Goal: Information Seeking & Learning: Learn about a topic

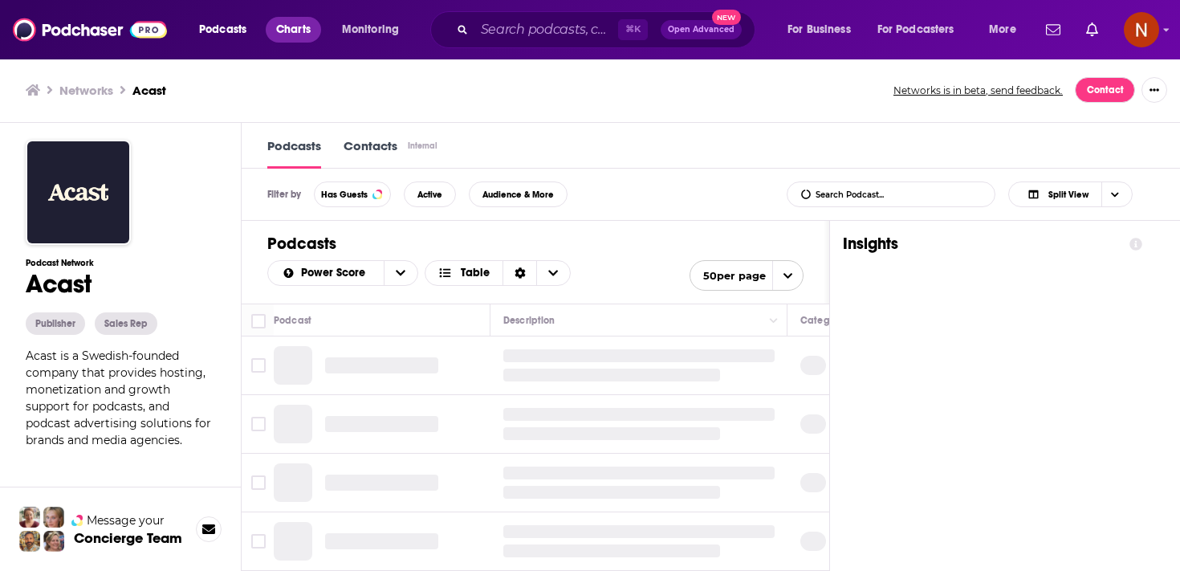
click at [286, 34] on span "Charts" at bounding box center [293, 29] width 35 height 22
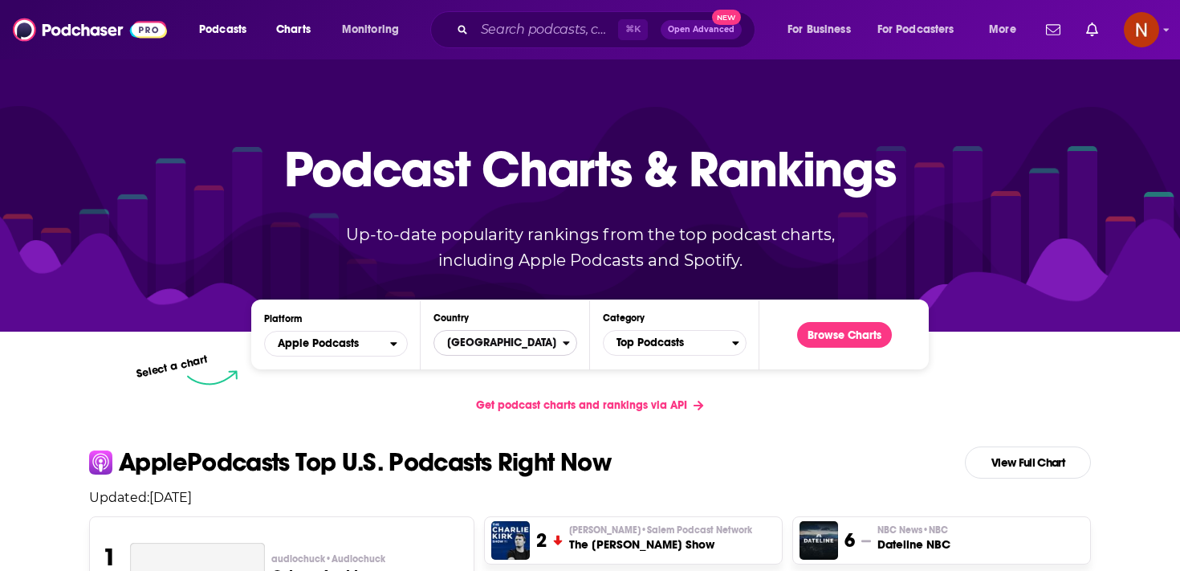
click at [458, 351] on span "[GEOGRAPHIC_DATA]" at bounding box center [498, 342] width 128 height 27
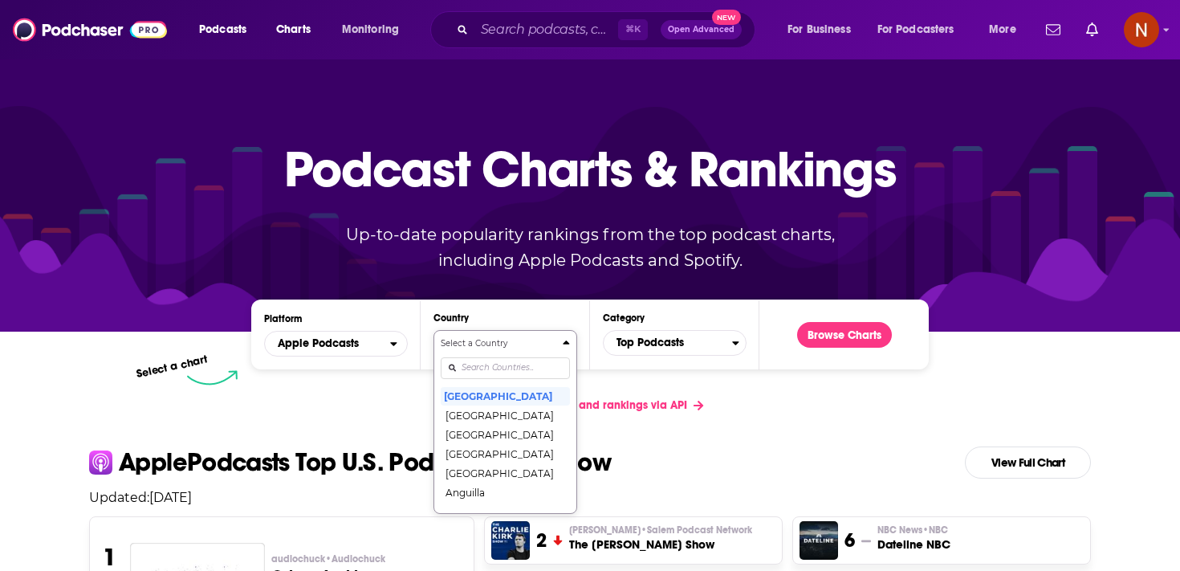
scroll to position [83, 0]
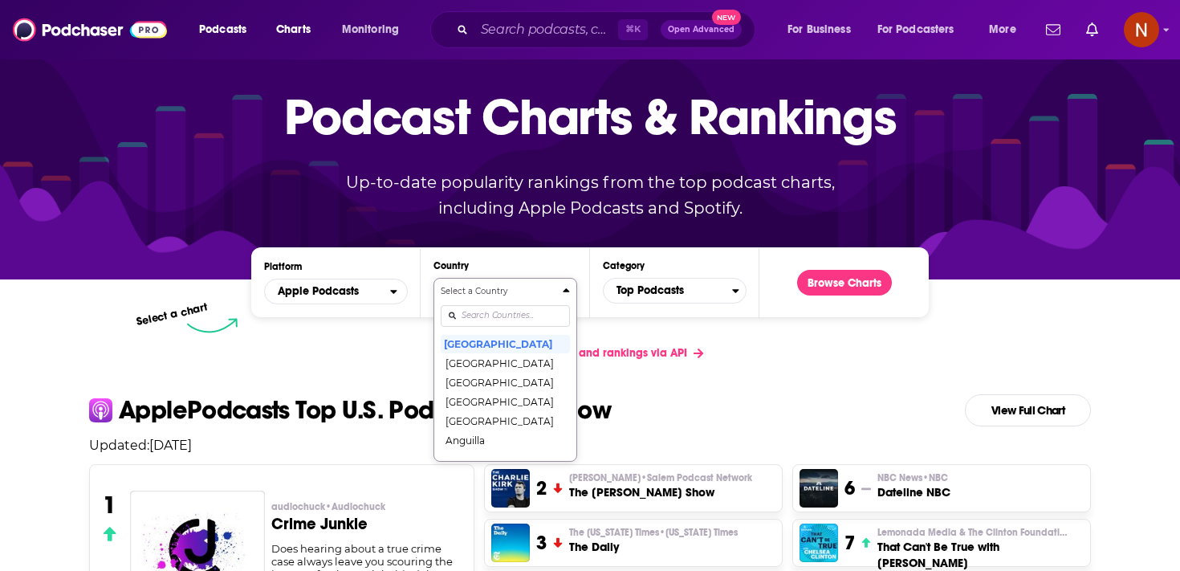
click at [470, 364] on div "Select a Country [GEOGRAPHIC_DATA] [GEOGRAPHIC_DATA] [GEOGRAPHIC_DATA] [GEOGRAP…" at bounding box center [505, 369] width 129 height 169
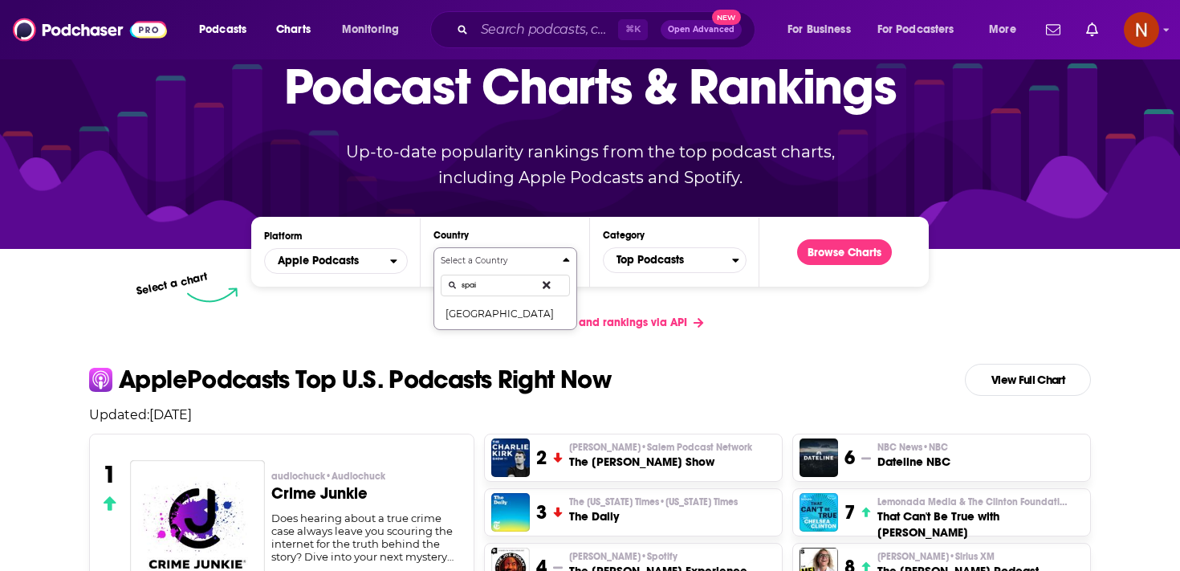
type input "spai"
click at [497, 324] on button "Select a Country spai [GEOGRAPHIC_DATA]" at bounding box center [506, 288] width 144 height 83
click at [559, 318] on button "[GEOGRAPHIC_DATA]" at bounding box center [505, 312] width 129 height 19
click at [666, 264] on span "Top Podcasts" at bounding box center [668, 259] width 128 height 27
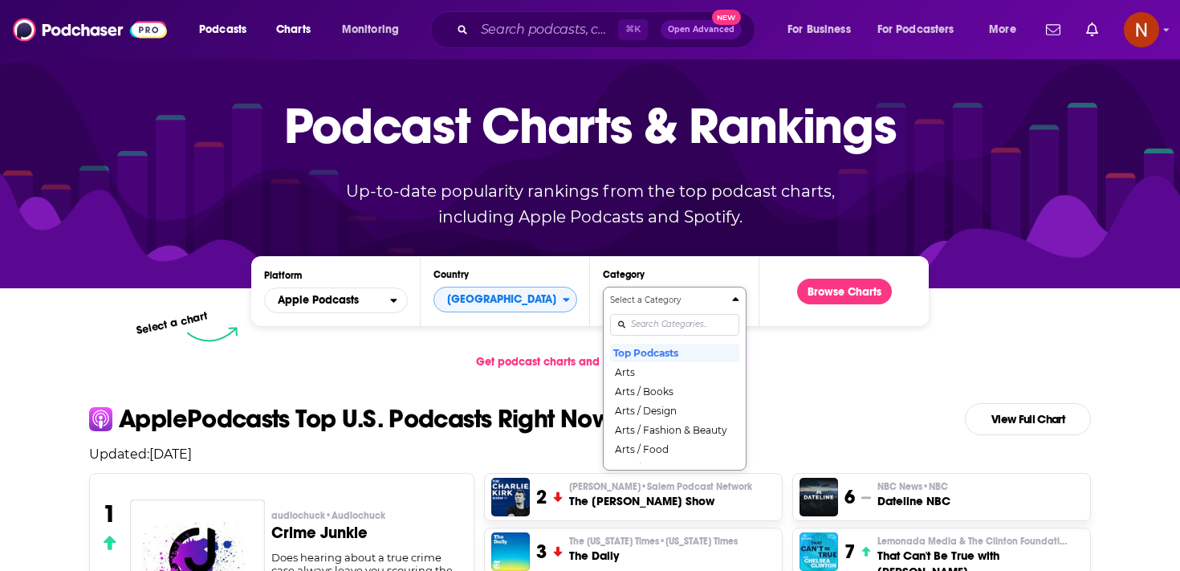
click at [667, 363] on div "Select a Category Top Podcasts Arts Arts / Books Arts / Design Arts / Fashion &…" at bounding box center [674, 378] width 129 height 169
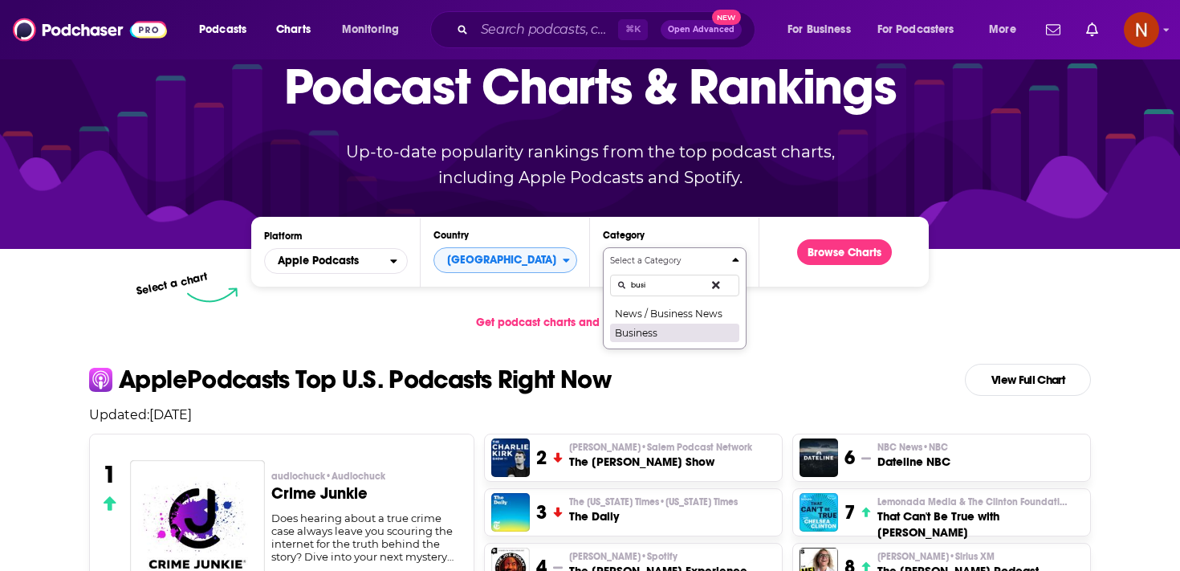
type input "busi"
click at [667, 336] on button "Business" at bounding box center [674, 332] width 129 height 19
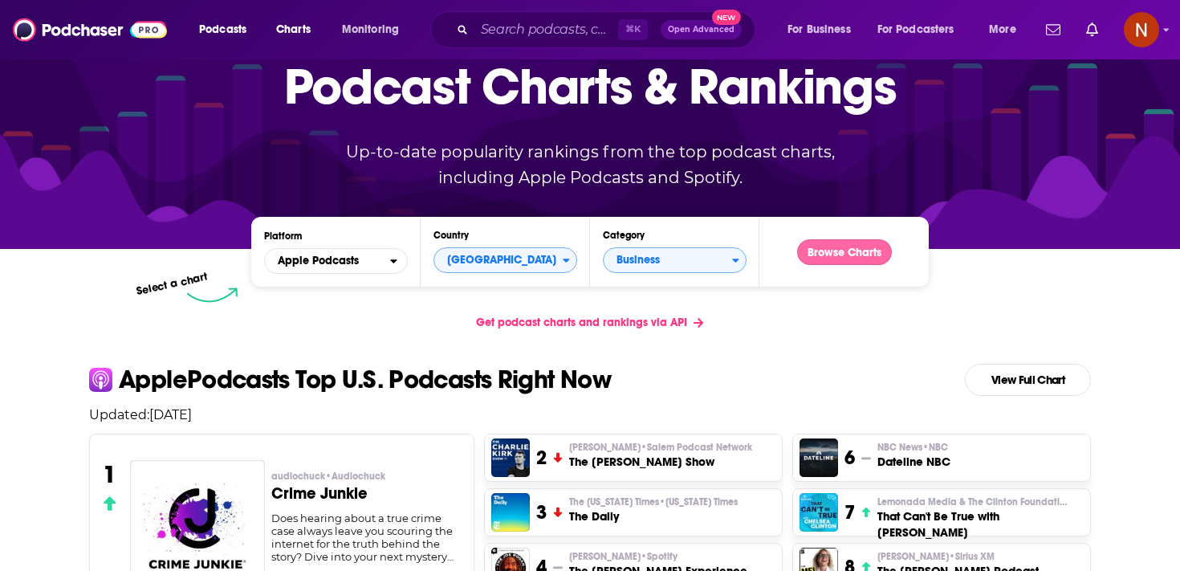
click at [849, 256] on button "Browse Charts" at bounding box center [844, 252] width 95 height 26
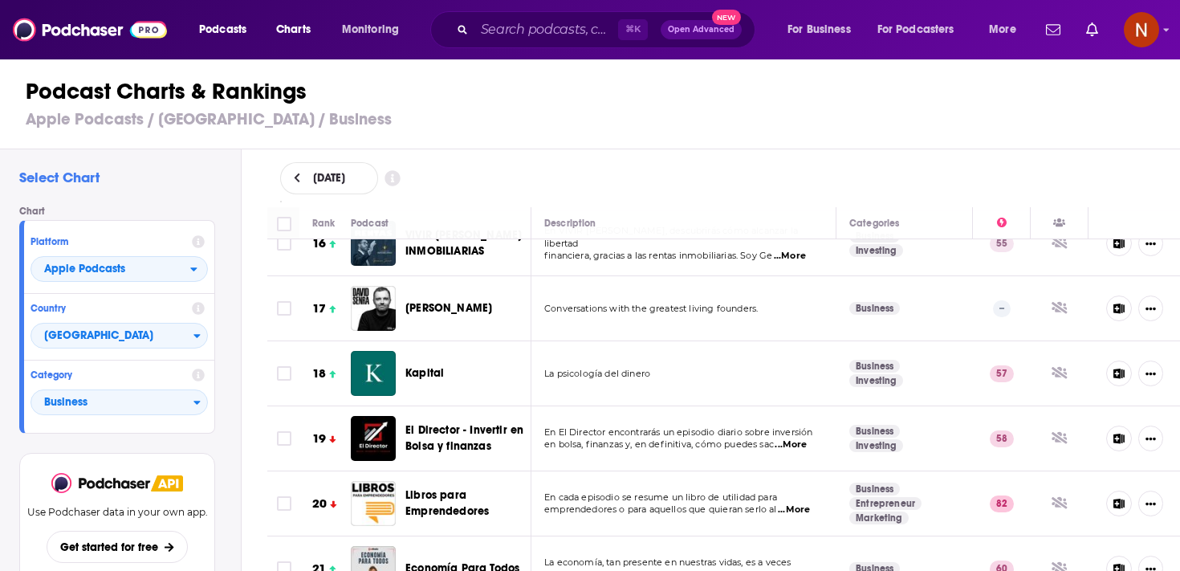
scroll to position [1100, 0]
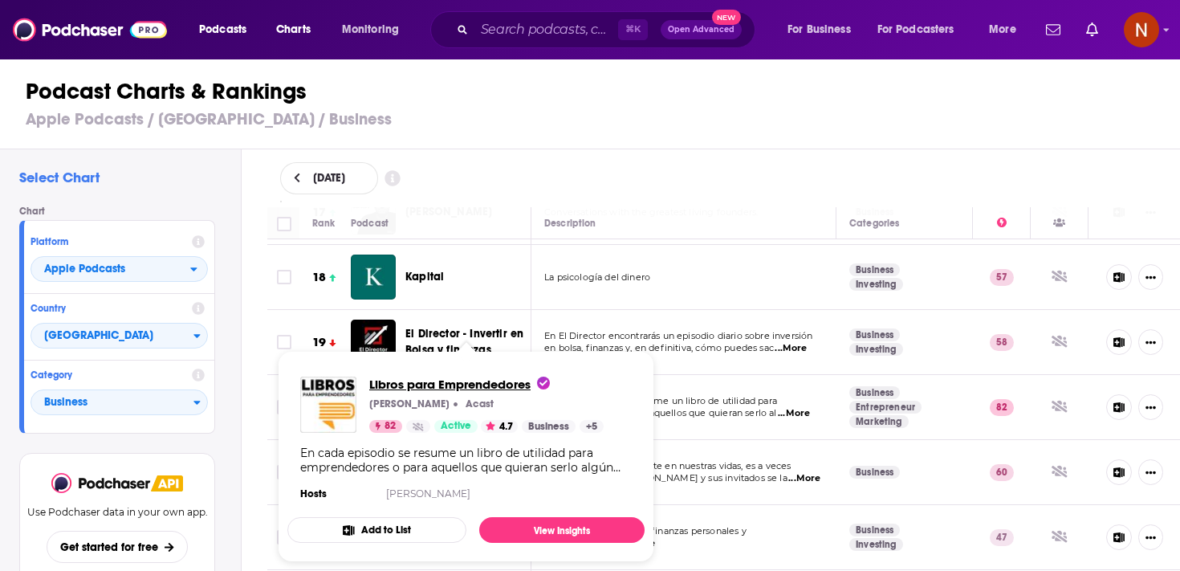
click at [451, 386] on span "Libros para Emprendedores" at bounding box center [459, 384] width 181 height 15
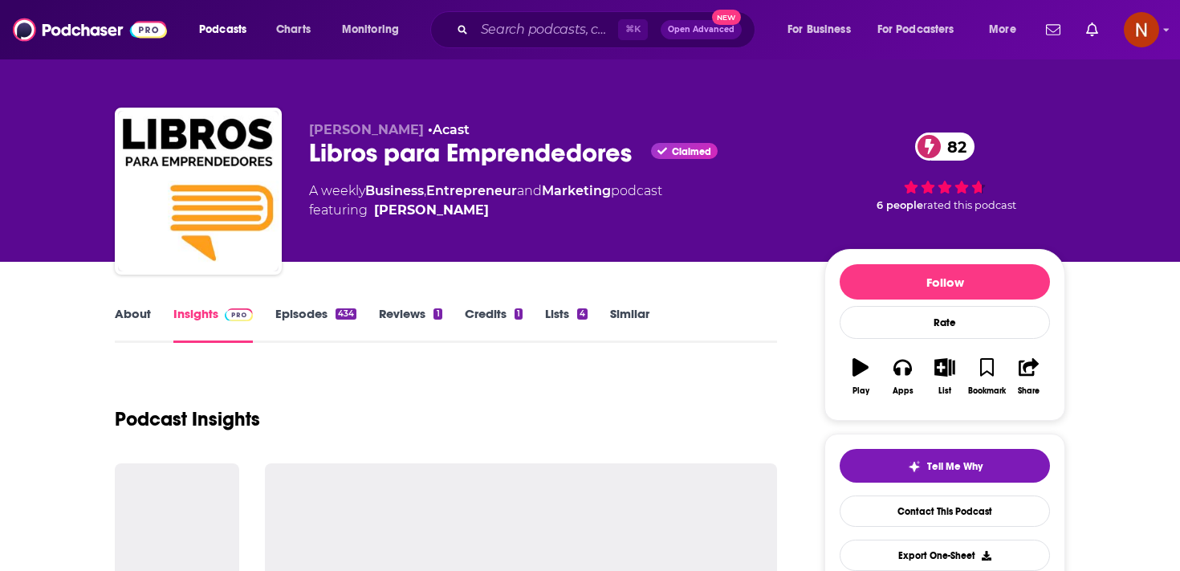
click at [355, 153] on div "Libros para Emprendedores Claimed 82" at bounding box center [554, 152] width 490 height 31
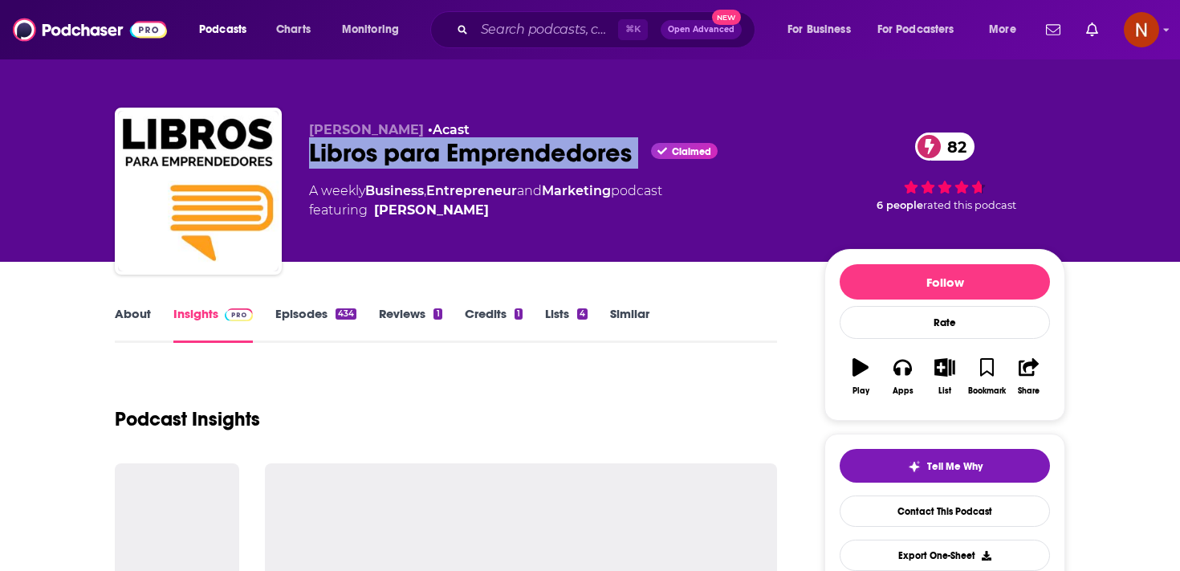
click at [355, 153] on div "Libros para Emprendedores Claimed 82" at bounding box center [554, 152] width 490 height 31
copy div "Libros para Emprendedores"
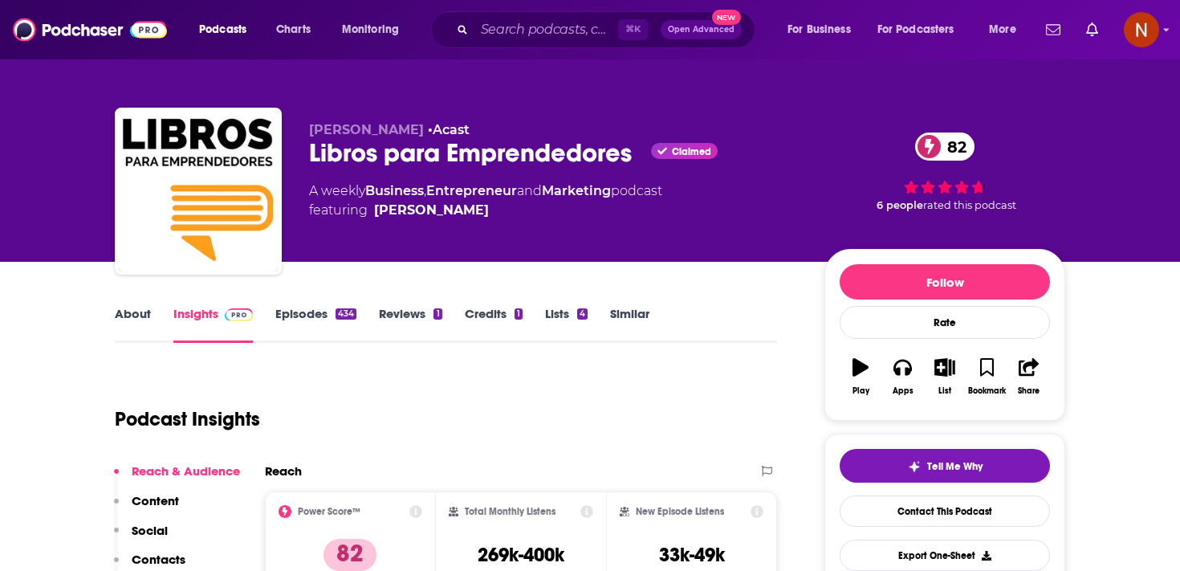
click at [368, 169] on div "Libros para Emprendedores Claimed 82" at bounding box center [554, 152] width 490 height 31
click at [370, 160] on div "Libros para Emprendedores Claimed 82" at bounding box center [554, 152] width 490 height 31
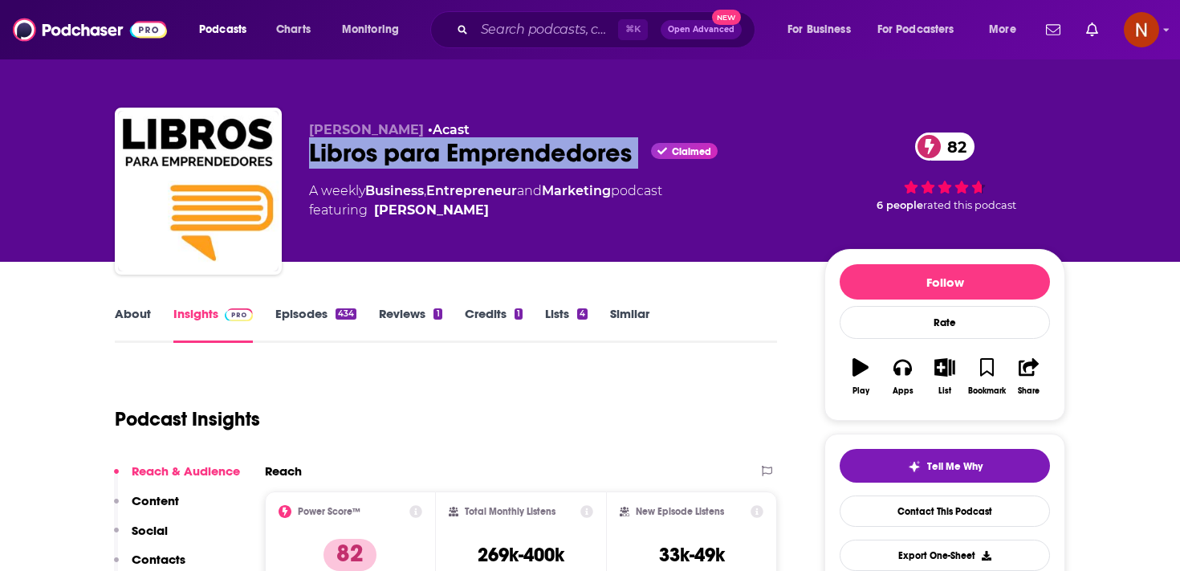
click at [370, 160] on div "Libros para Emprendedores Claimed 82" at bounding box center [554, 152] width 490 height 31
copy div "Libros para Emprendedores"
click at [374, 183] on link "Business" at bounding box center [394, 190] width 59 height 15
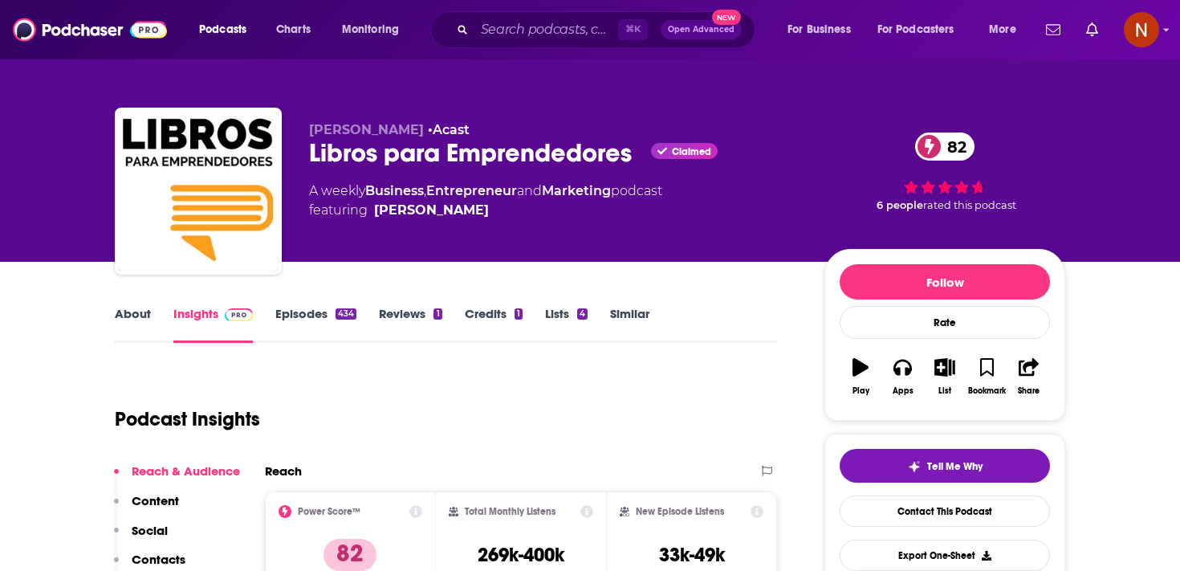
click at [575, 244] on div "[PERSON_NAME] • Acast Libros para Emprendedores Claimed 82 A weekly Business , …" at bounding box center [554, 186] width 490 height 128
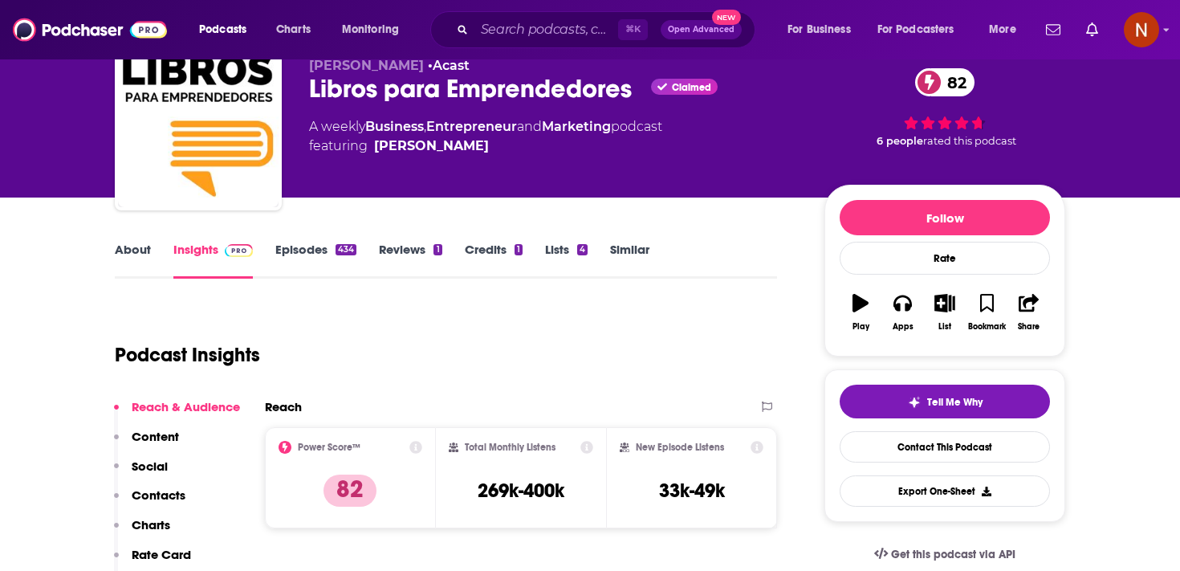
scroll to position [42, 0]
